Goal: Download file/media

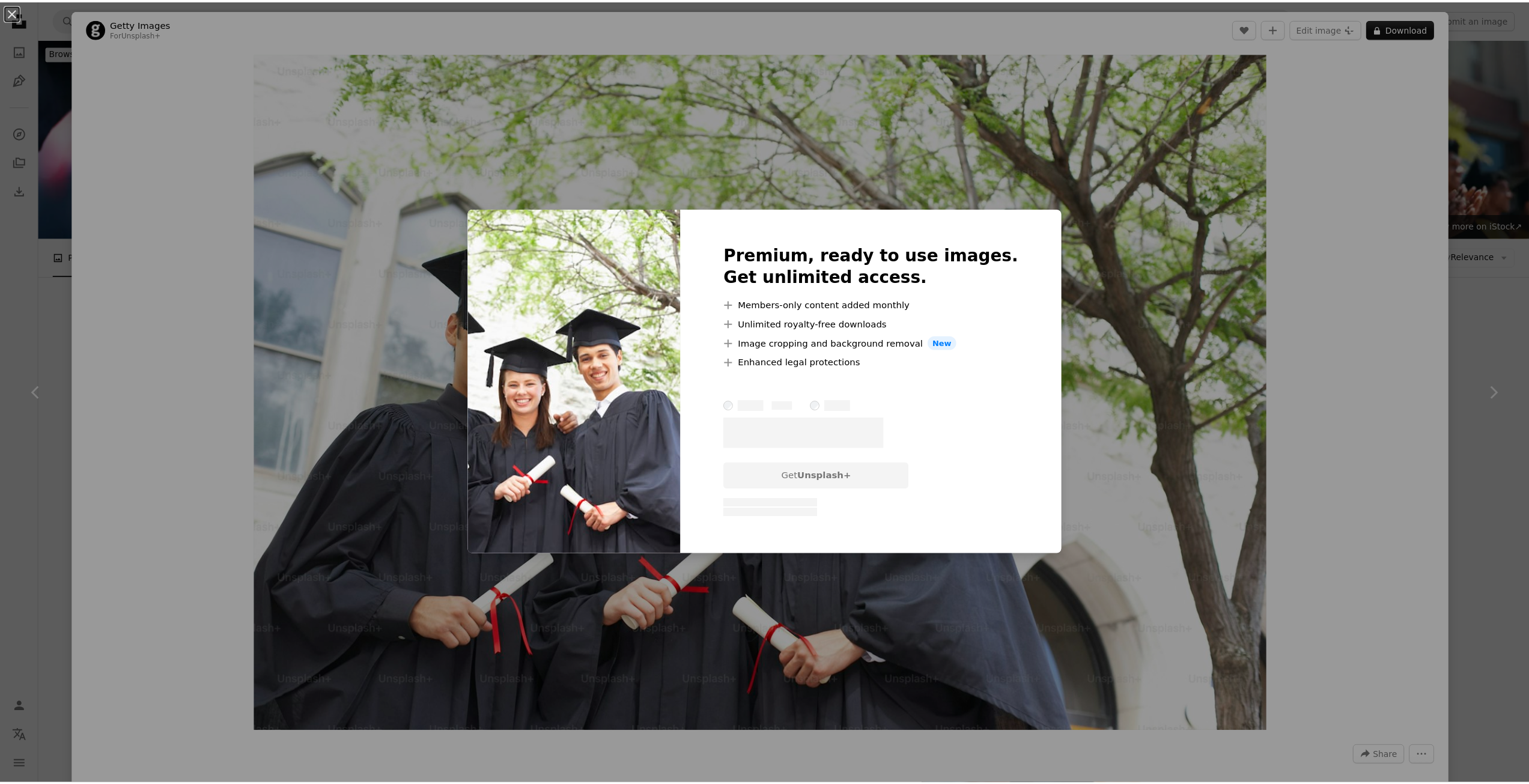
scroll to position [661, 0]
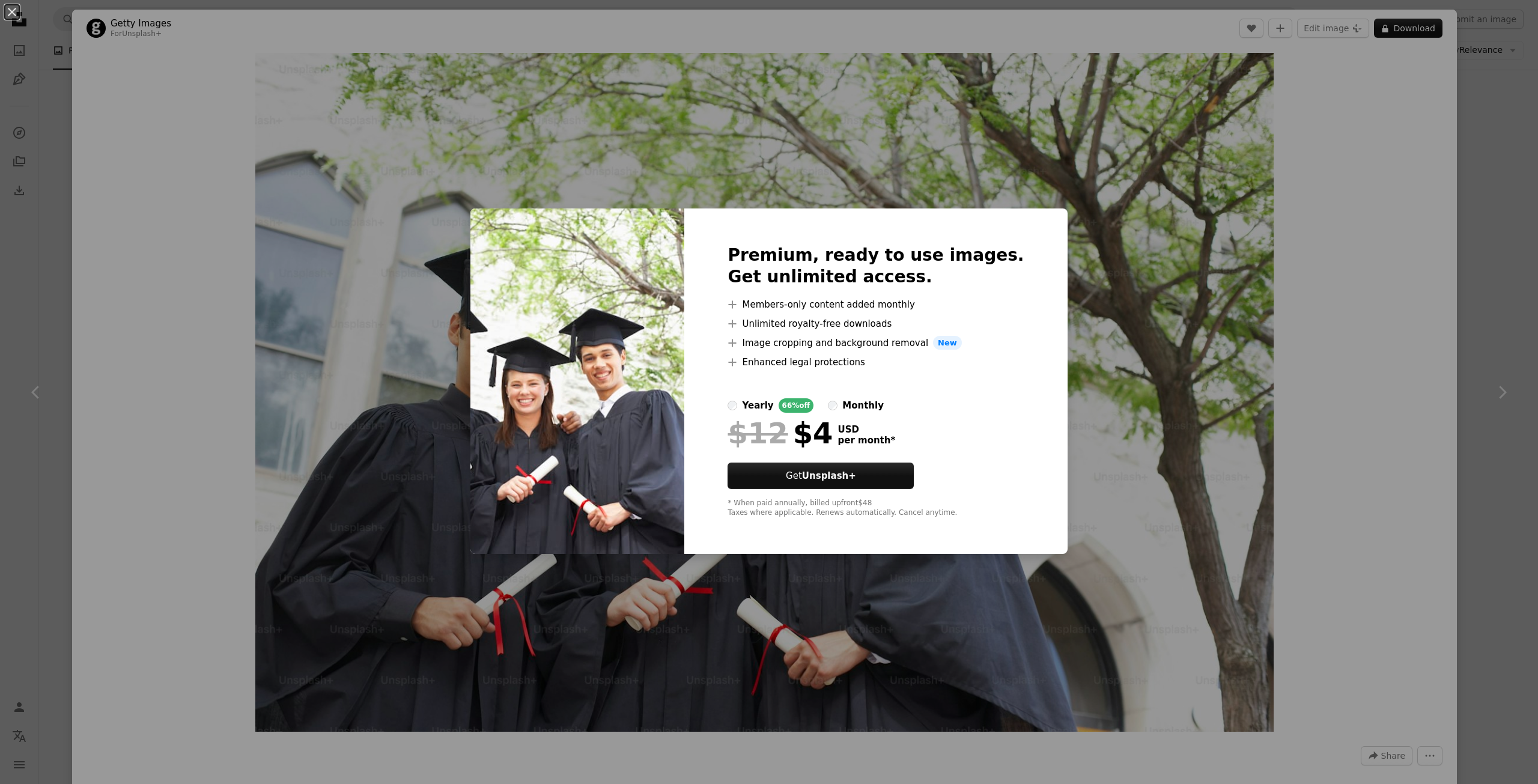
click at [1301, 202] on div "An X shape Premium, ready to use images. Get unlimited access. A plus sign Memb…" at bounding box center [769, 392] width 1538 height 784
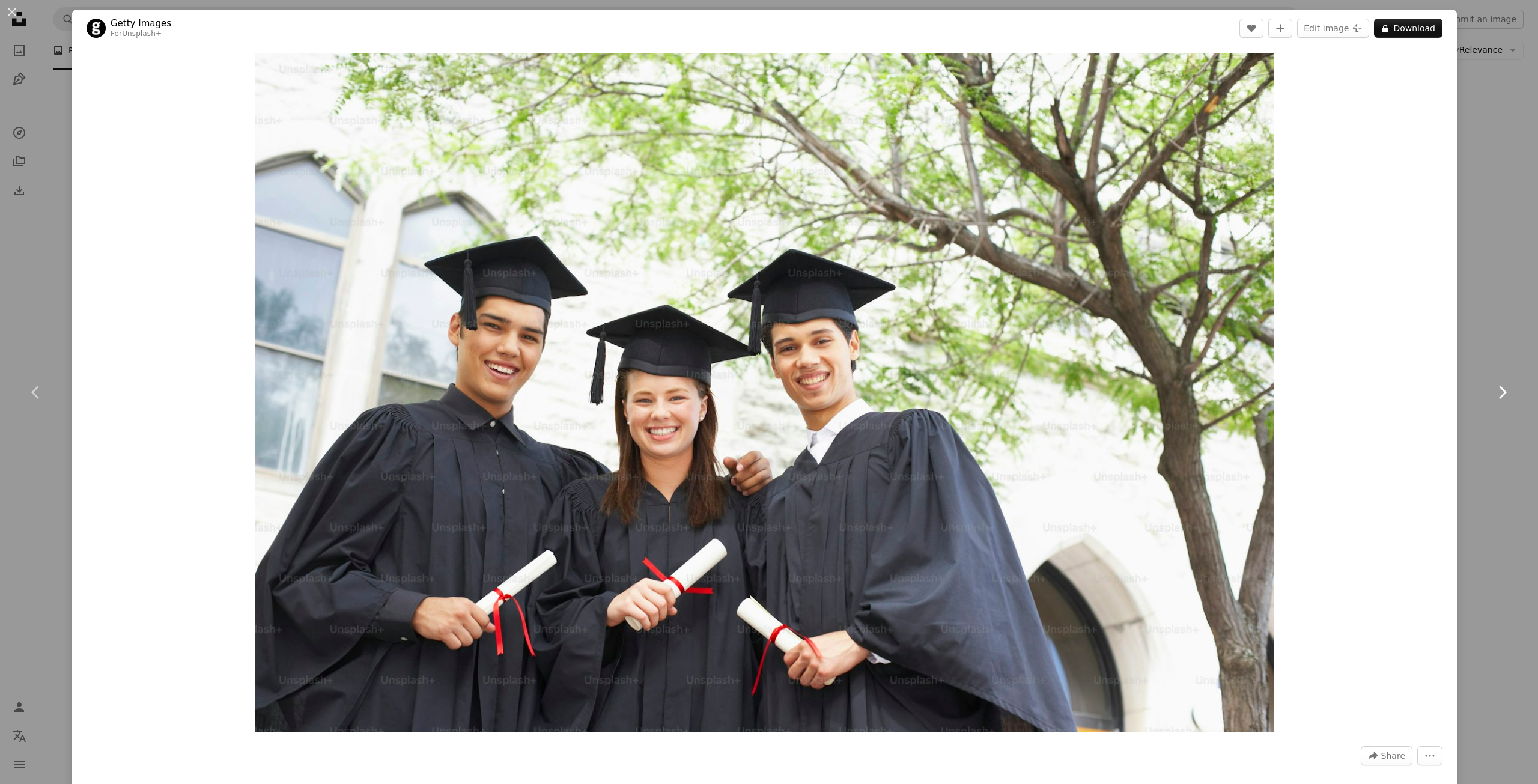
click at [1518, 344] on link "Chevron right" at bounding box center [1502, 392] width 72 height 115
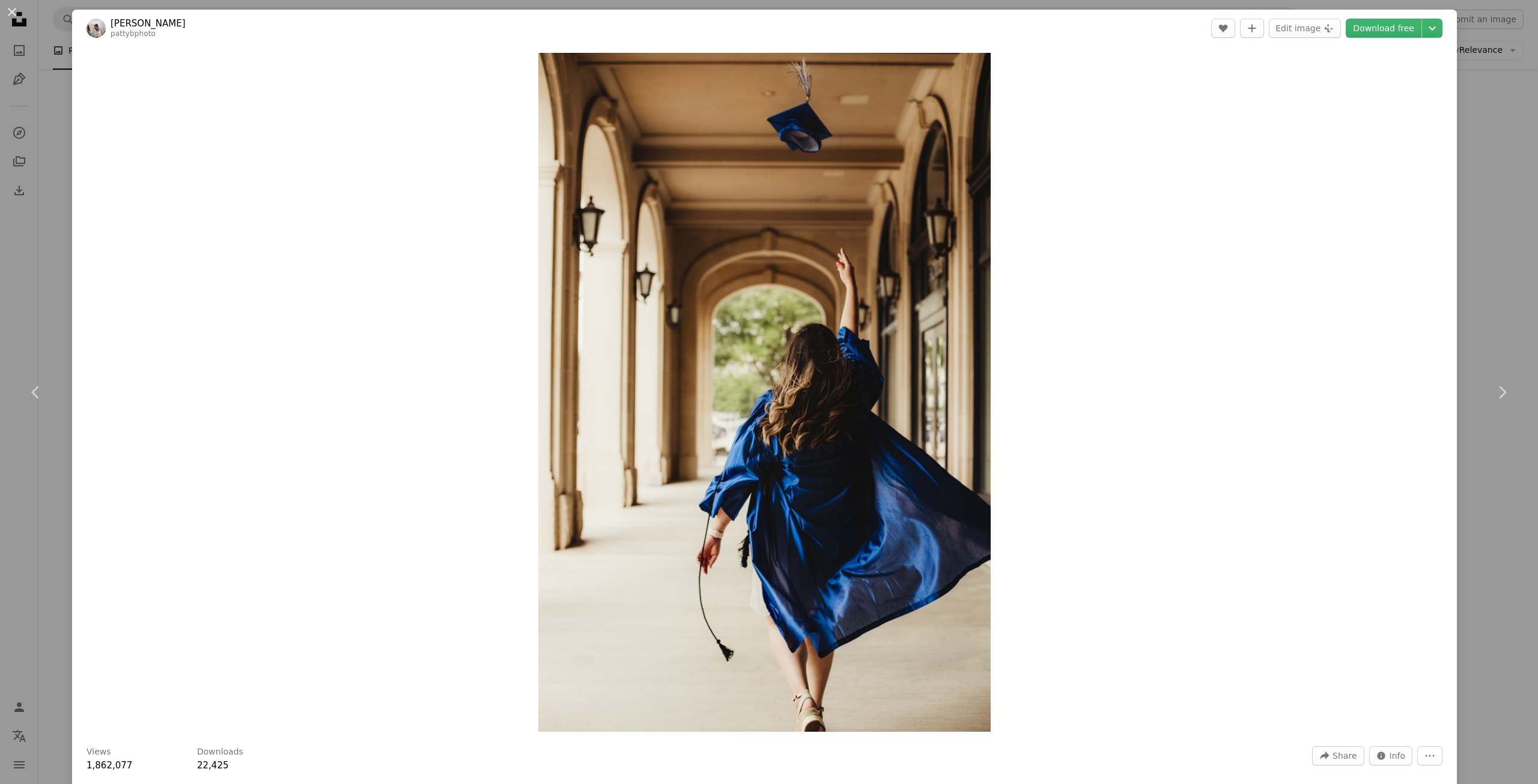
click at [1508, 21] on div "An X shape Chevron left Chevron right [PERSON_NAME] pattybphoto A heart A plus …" at bounding box center [769, 392] width 1538 height 784
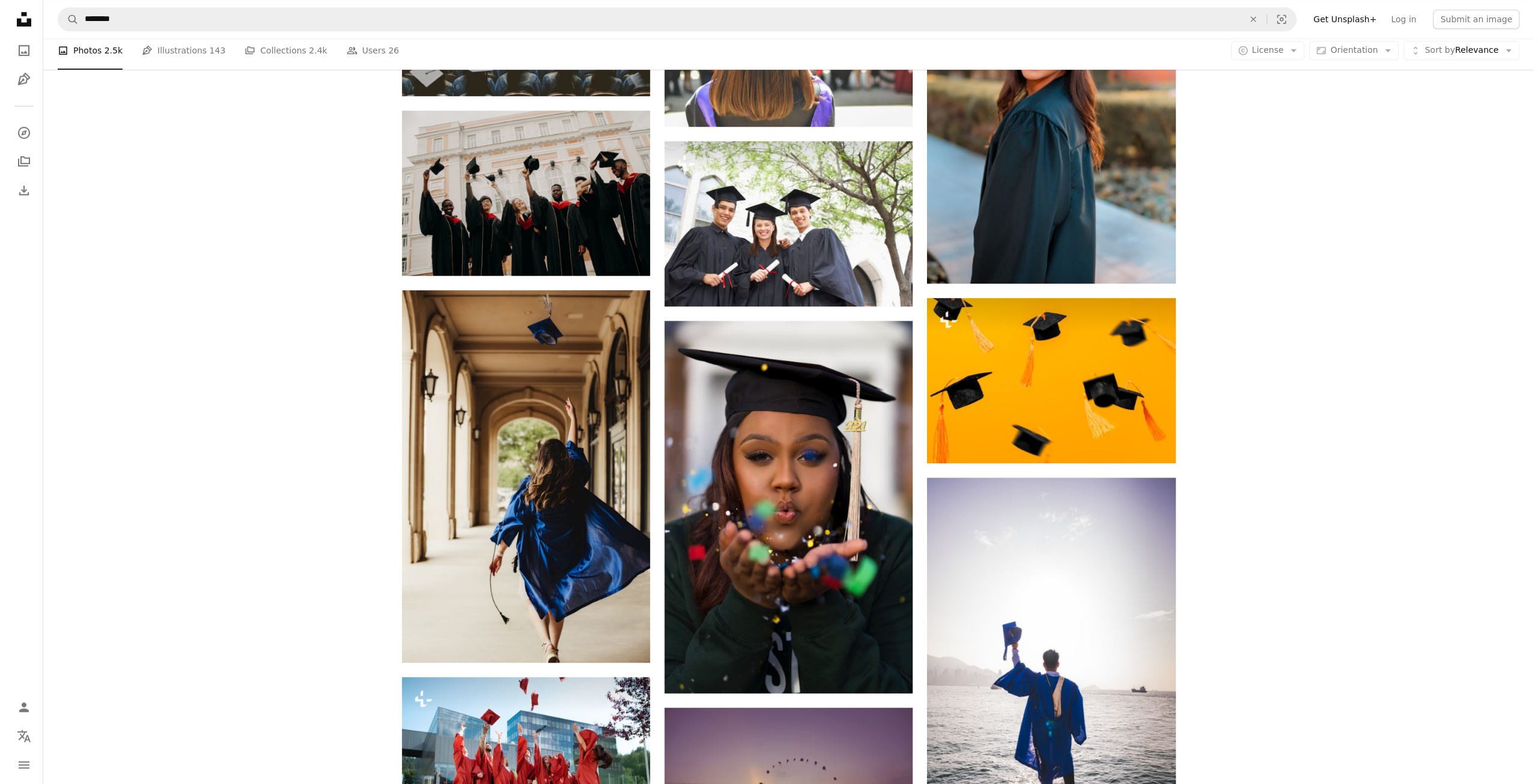
scroll to position [675, 0]
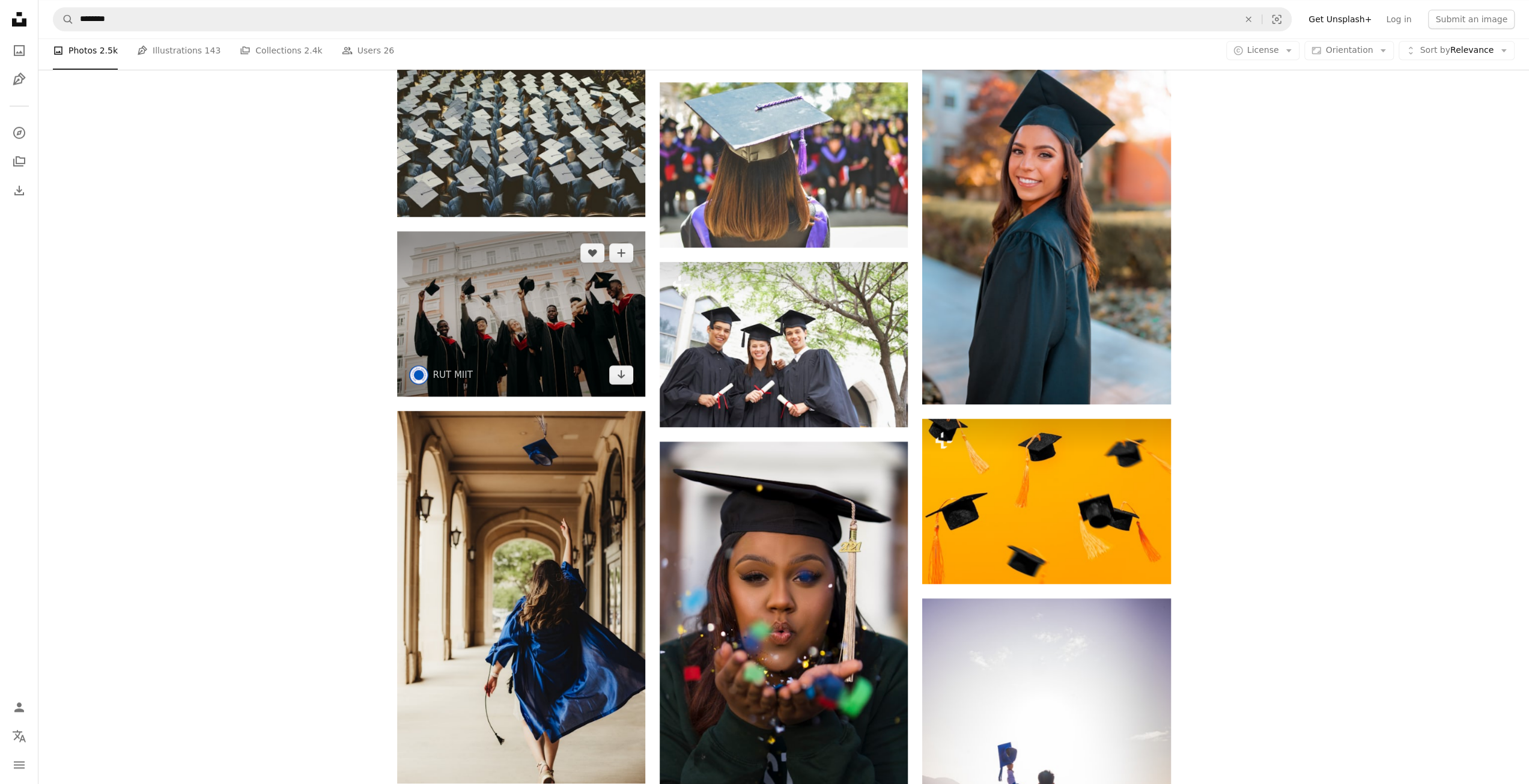
click at [565, 322] on img at bounding box center [521, 314] width 248 height 166
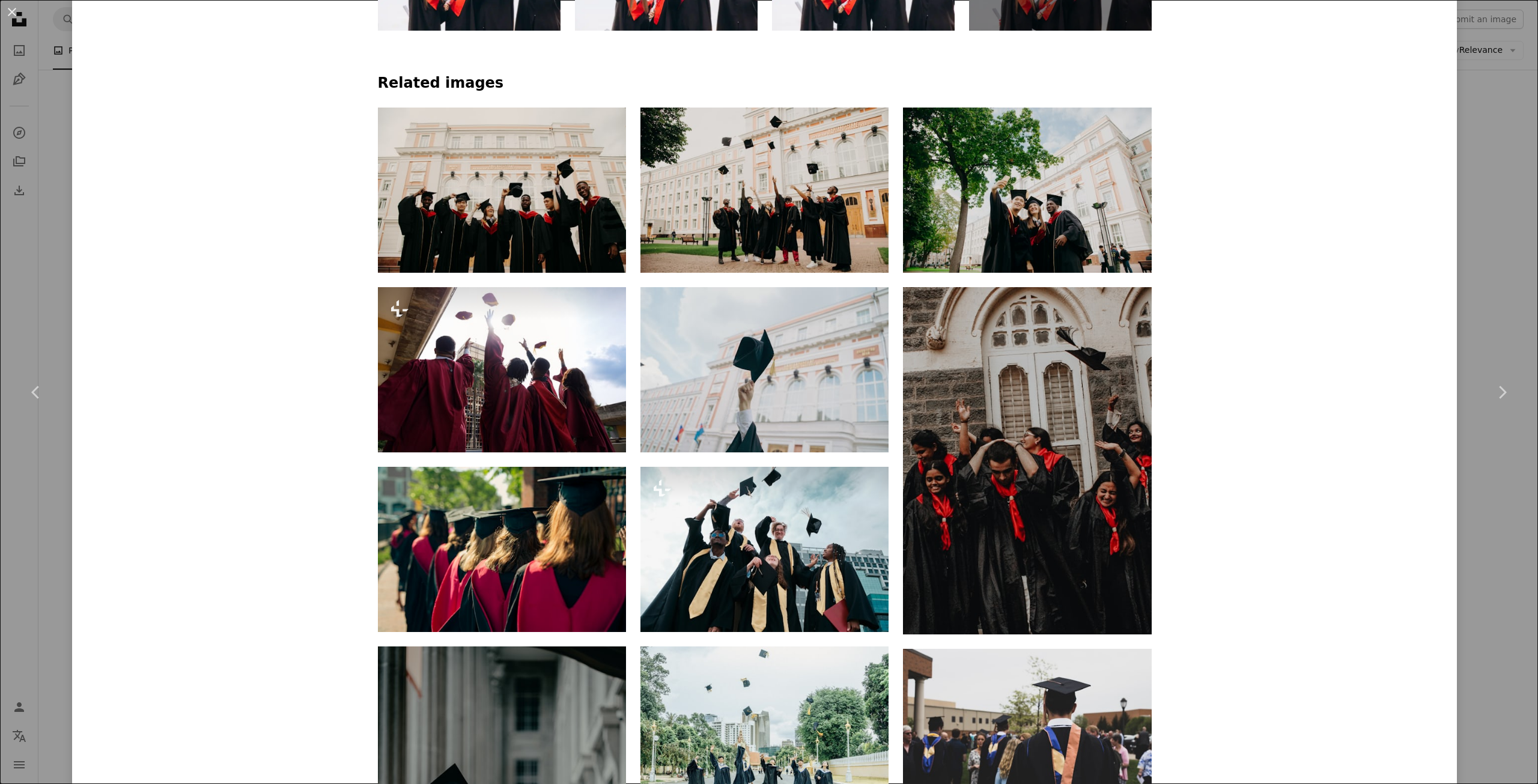
scroll to position [1442, 0]
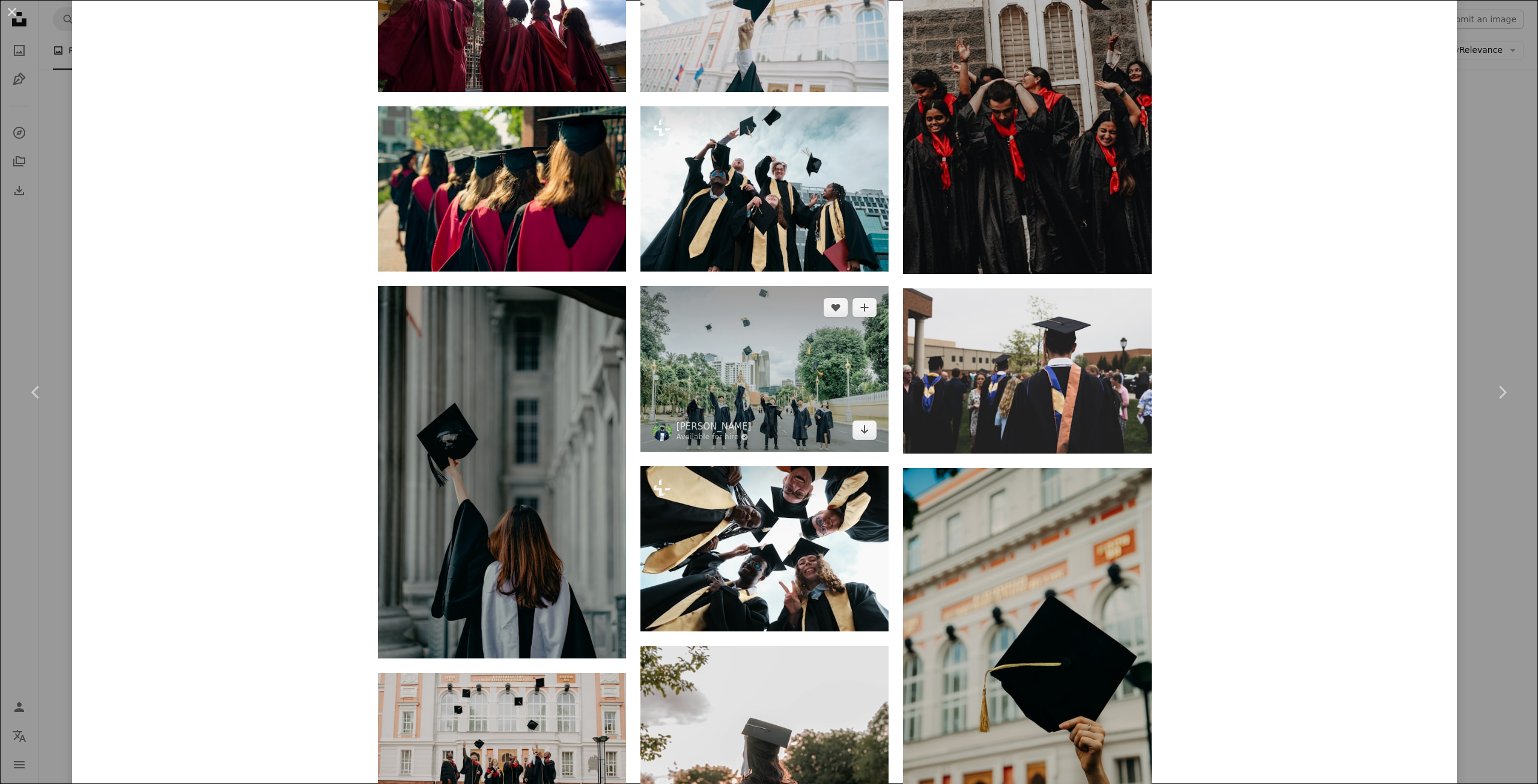
click at [750, 372] on img at bounding box center [764, 369] width 248 height 166
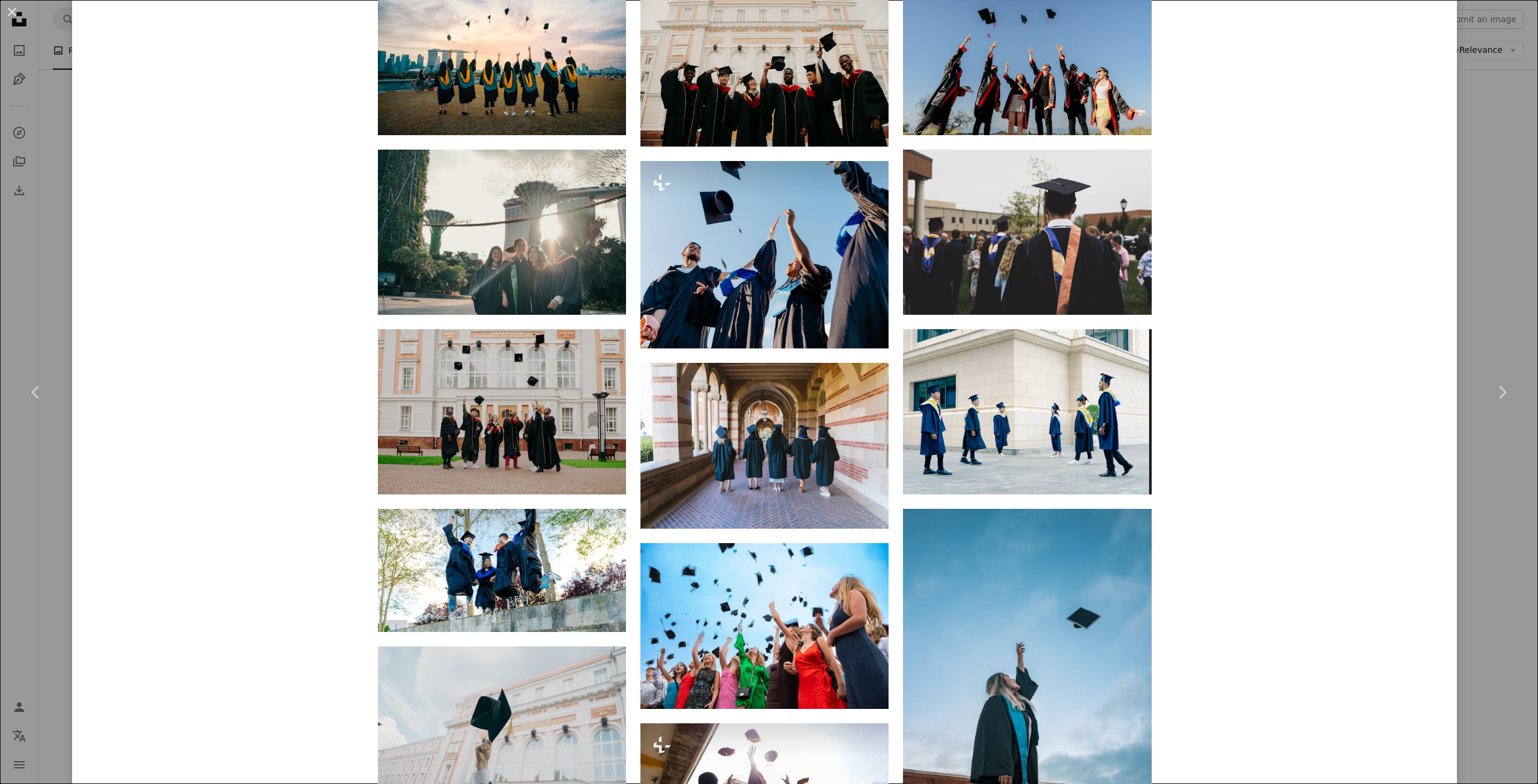
scroll to position [1360, 0]
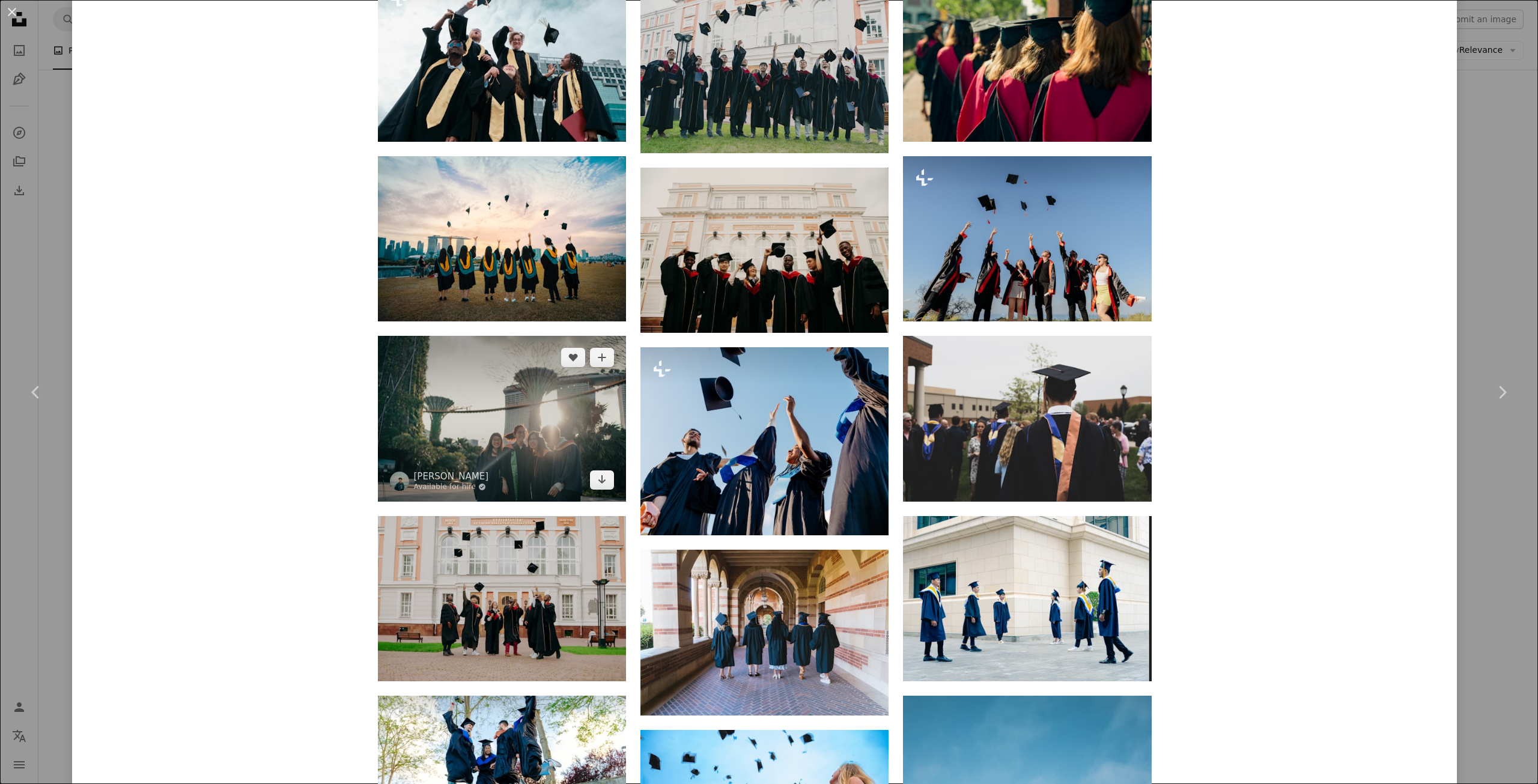
click at [513, 425] on img at bounding box center [502, 418] width 248 height 166
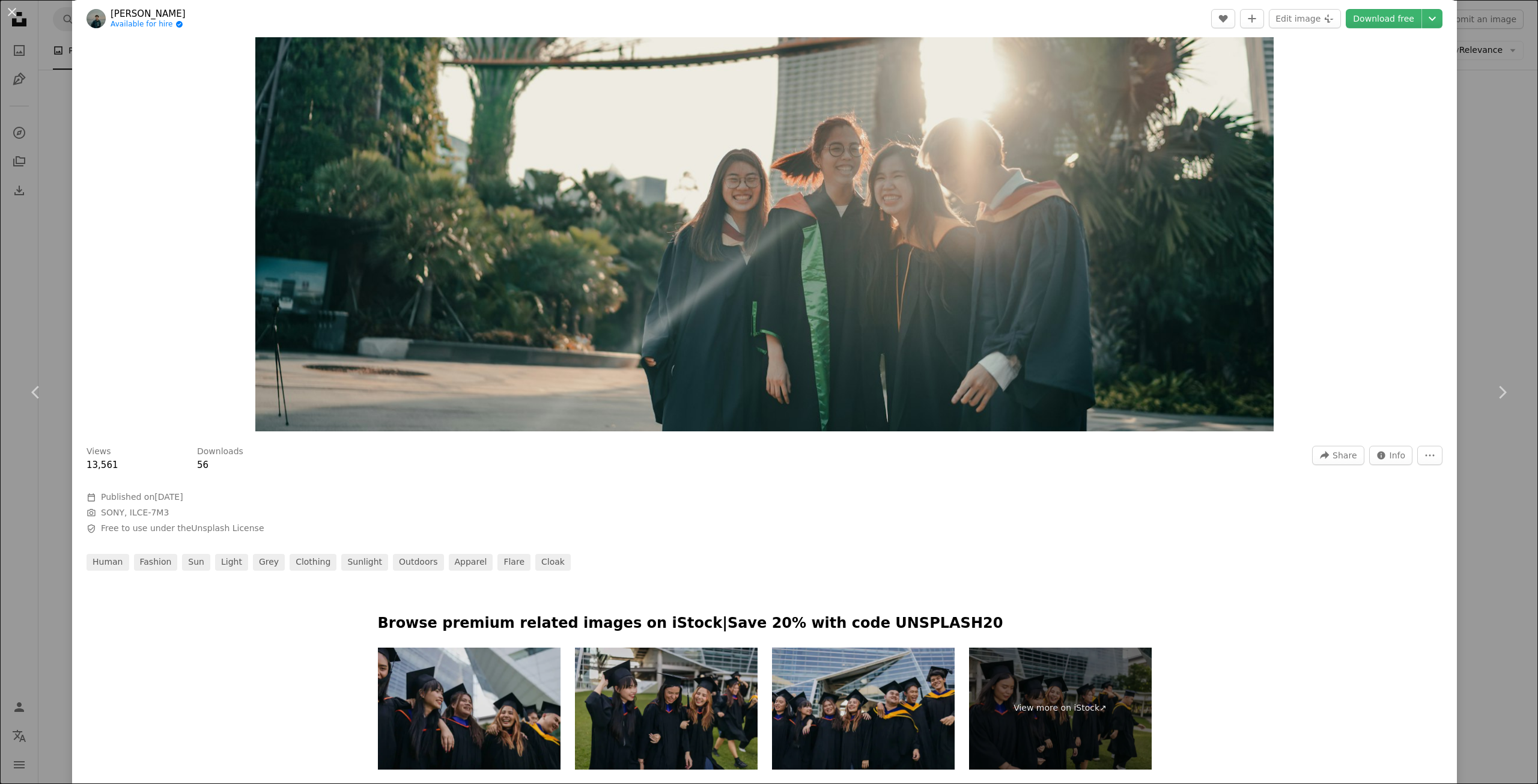
scroll to position [721, 0]
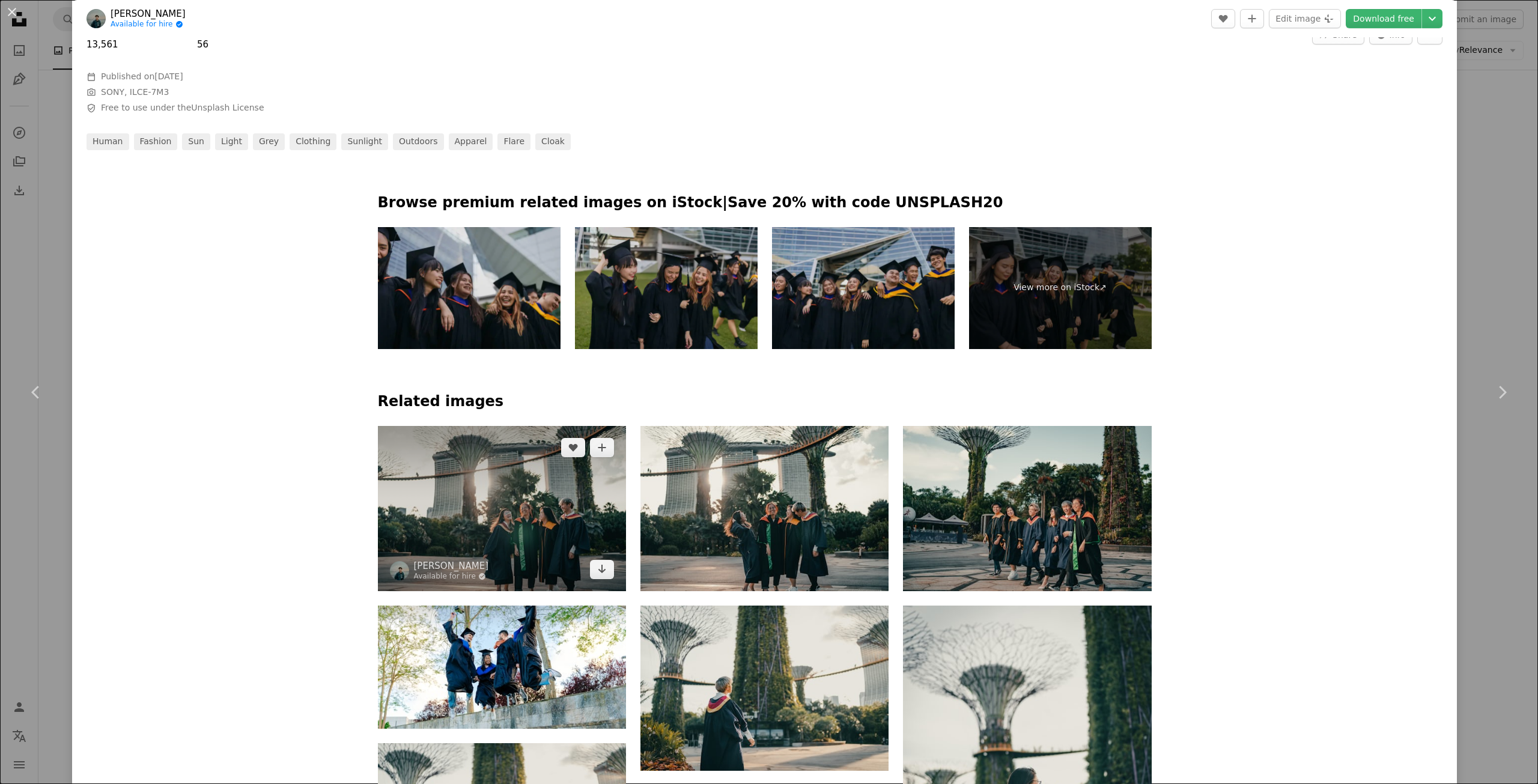
click at [528, 505] on img at bounding box center [502, 508] width 248 height 166
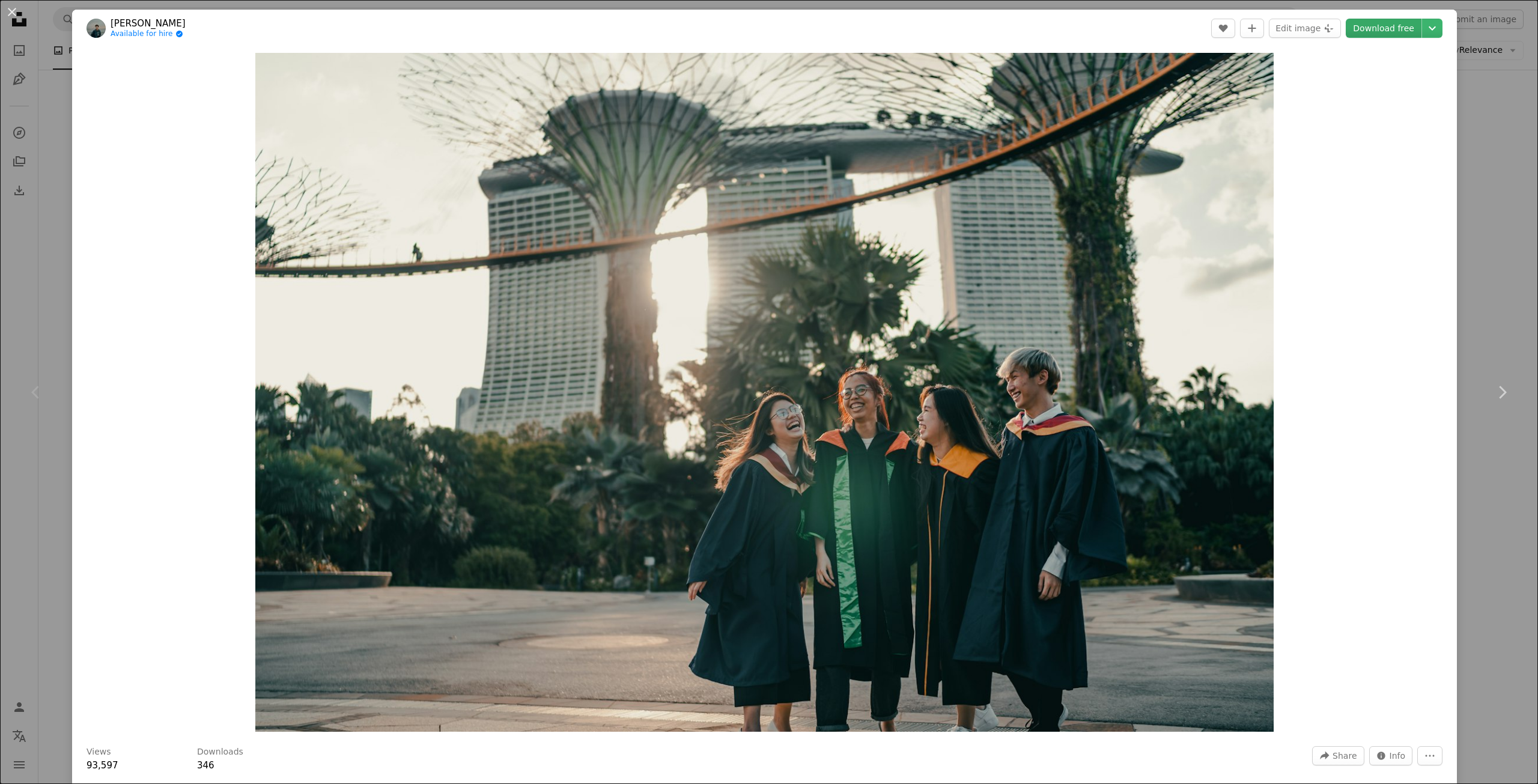
click at [1393, 30] on link "Download free" at bounding box center [1383, 28] width 76 height 19
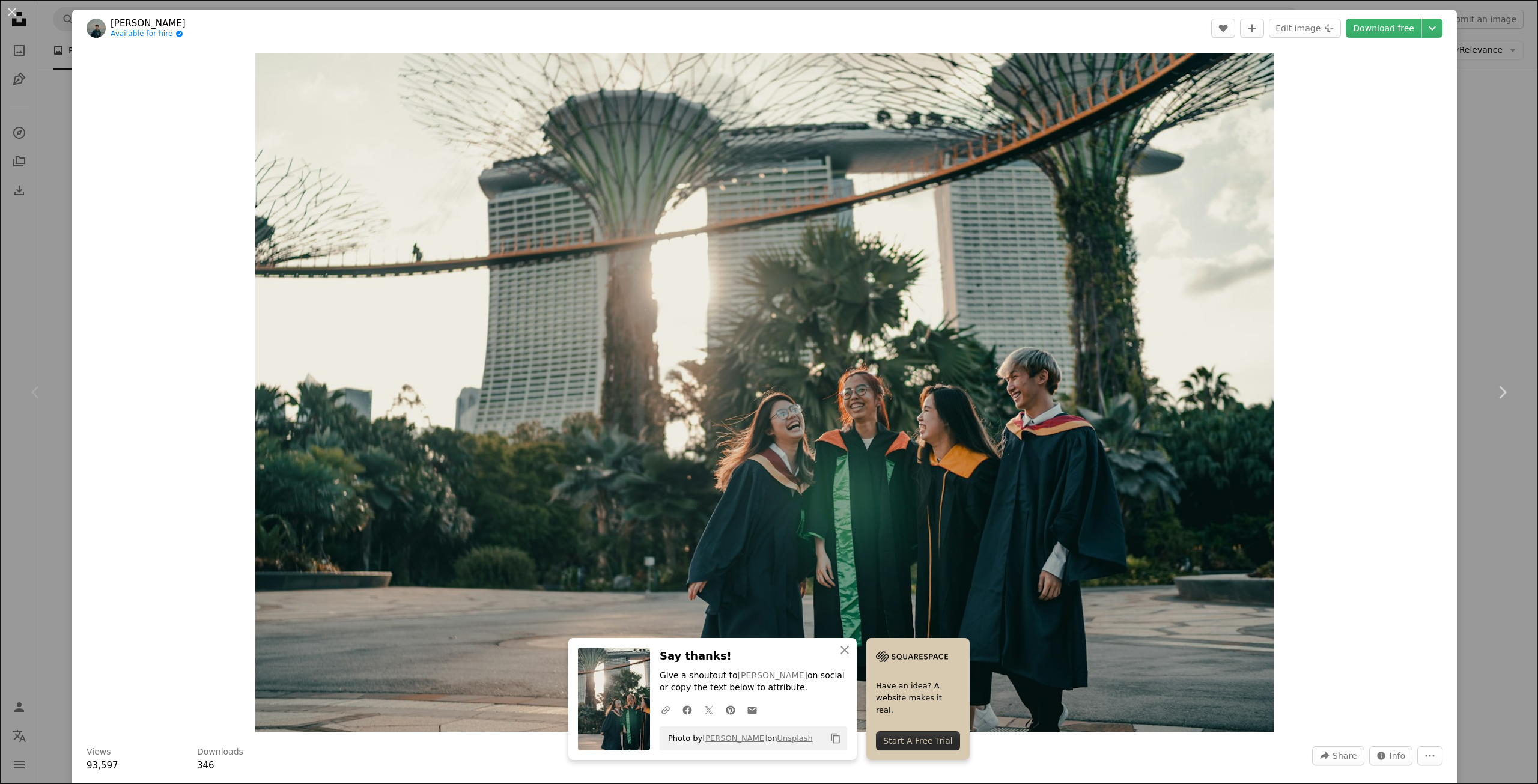
click at [1339, 526] on div "Zoom in" at bounding box center [764, 392] width 1385 height 690
click at [1334, 750] on span "Share" at bounding box center [1345, 755] width 24 height 18
click at [1296, 724] on div "A URL sharing icon (chains) Copy link" at bounding box center [1301, 726] width 99 height 22
